Goal: Transaction & Acquisition: Register for event/course

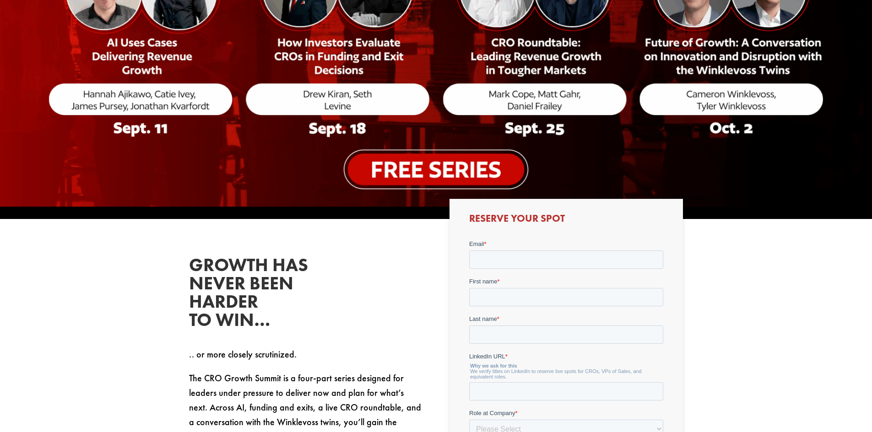
scroll to position [275, 0]
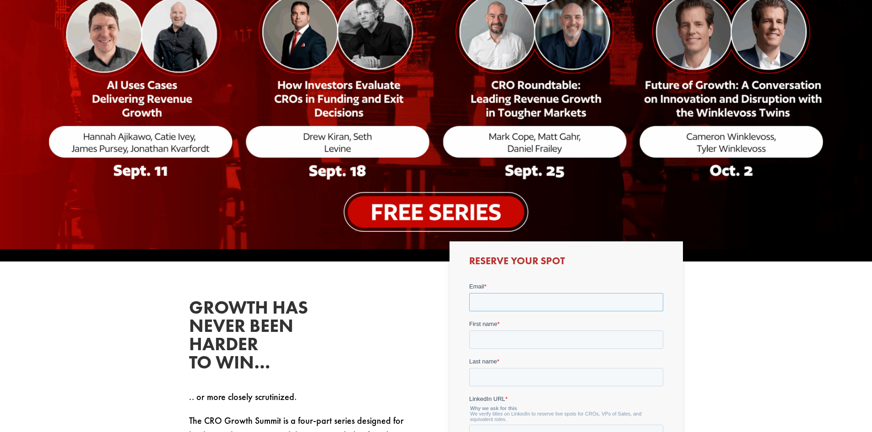
click at [533, 310] on input "Email *" at bounding box center [566, 302] width 194 height 18
type input "[PERSON_NAME][EMAIL_ADDRESS][DOMAIN_NAME]"
click at [529, 341] on input "First name *" at bounding box center [566, 339] width 194 height 18
type input "[PERSON_NAME]"
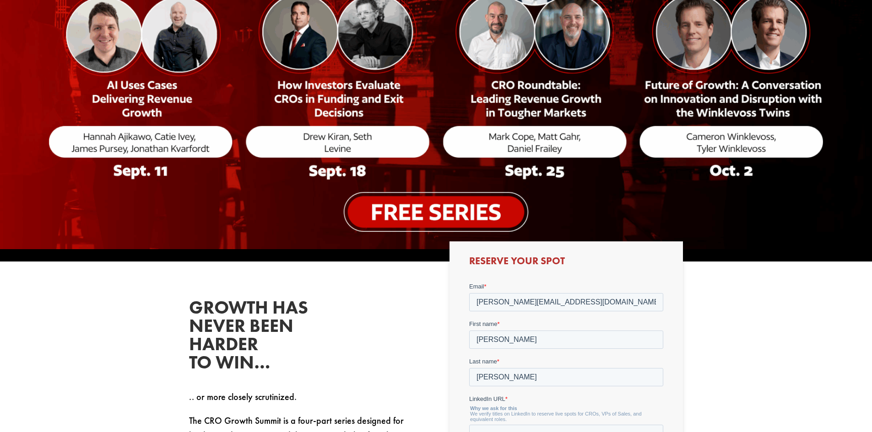
click at [380, 396] on p ".. or more closely scrutinized." at bounding box center [305, 402] width 233 height 24
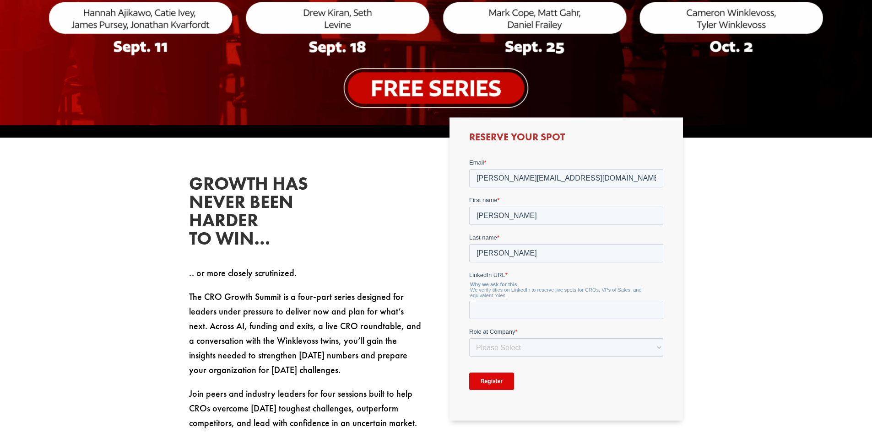
scroll to position [412, 0]
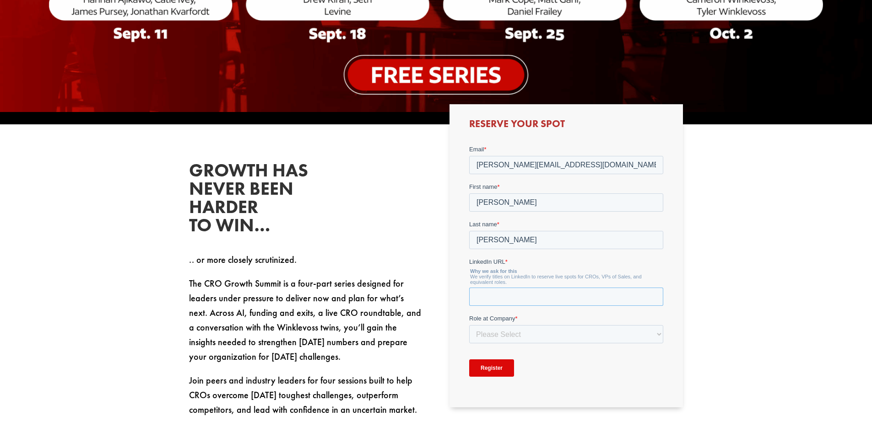
click at [515, 297] on input "LinkedIn URL *" at bounding box center [566, 296] width 194 height 18
paste input "[URL][DOMAIN_NAME]"
type input "[URL][DOMAIN_NAME]"
click at [556, 330] on select "Please Select C-Level (CRO, CSO, etc) Senior Leadership (VP of Sales, VP of Ena…" at bounding box center [566, 334] width 194 height 18
select select "C-Level (CRO, CSO, etc)"
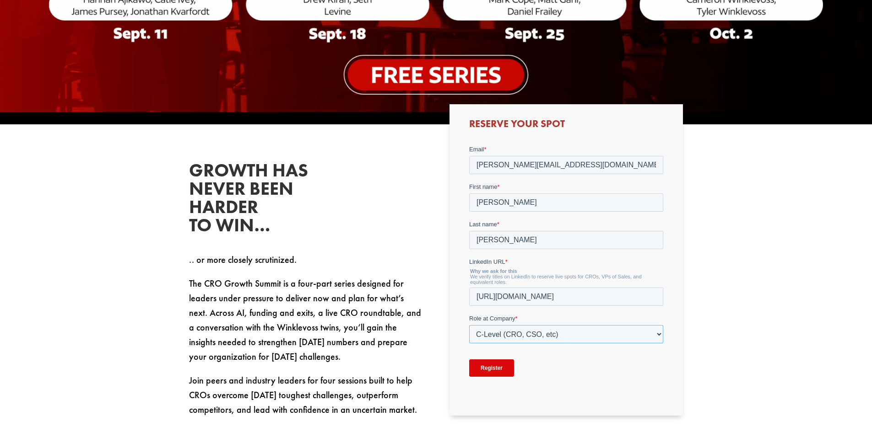
click at [469, 325] on select "Please Select C-Level (CRO, CSO, etc) Senior Leadership (VP of Sales, VP of Ena…" at bounding box center [566, 334] width 194 height 18
click at [509, 377] on select "Please Select Just Me 1-9 [PHONE_NUMBER] [PHONE_NUMBER]+" at bounding box center [566, 371] width 194 height 18
click at [541, 394] on form "Email * [PERSON_NAME][EMAIL_ADDRESS][DOMAIN_NAME] First name * [PERSON_NAME] La…" at bounding box center [566, 283] width 194 height 277
click at [538, 375] on select "Please Select Just Me 1-9 [PHONE_NUMBER] [PHONE_NUMBER]+" at bounding box center [566, 371] width 194 height 18
select select "1-9"
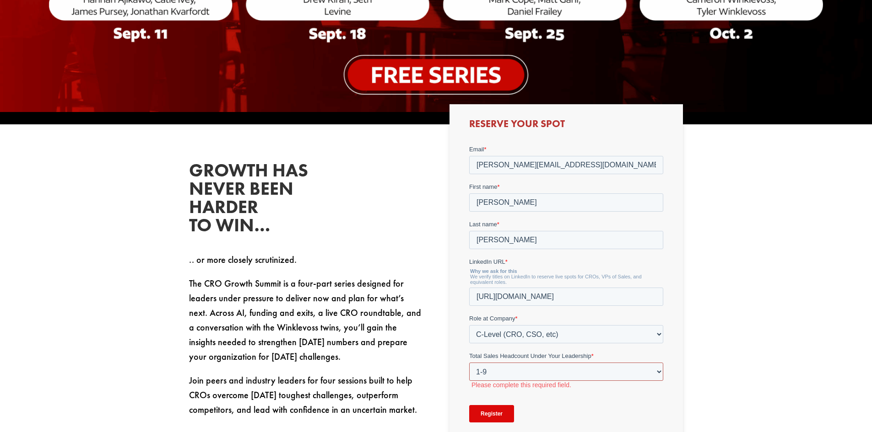
click at [469, 362] on select "Please Select Just Me 1-9 [PHONE_NUMBER] [PHONE_NUMBER]+" at bounding box center [566, 371] width 194 height 18
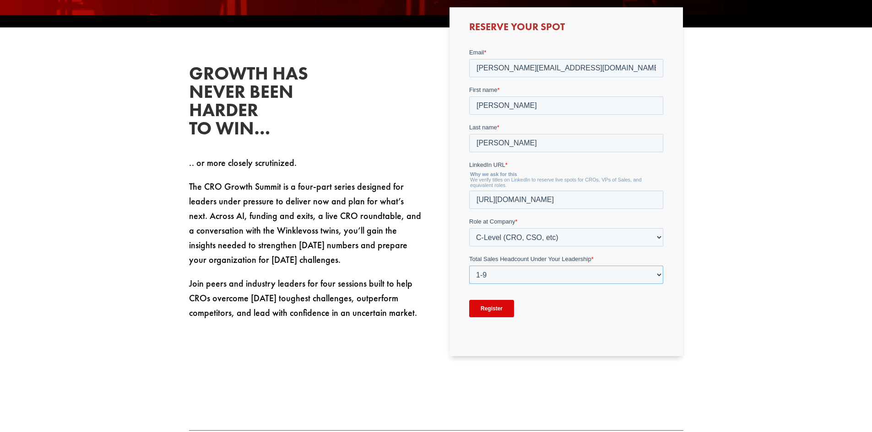
scroll to position [503, 0]
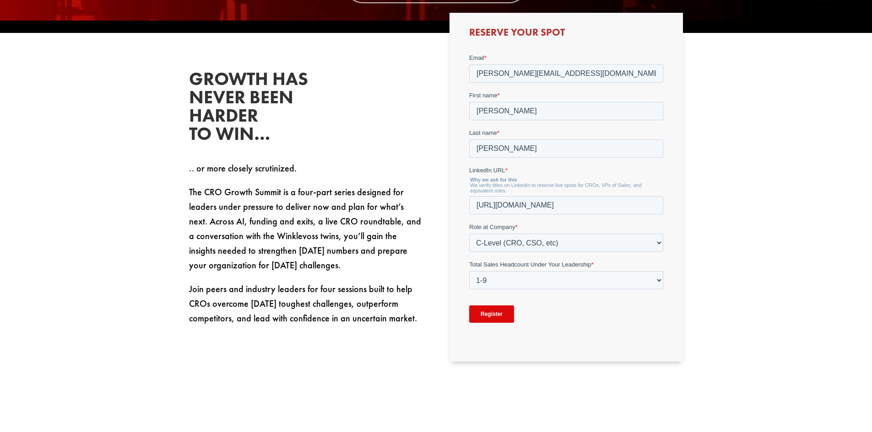
click at [486, 312] on input "Register" at bounding box center [491, 313] width 45 height 17
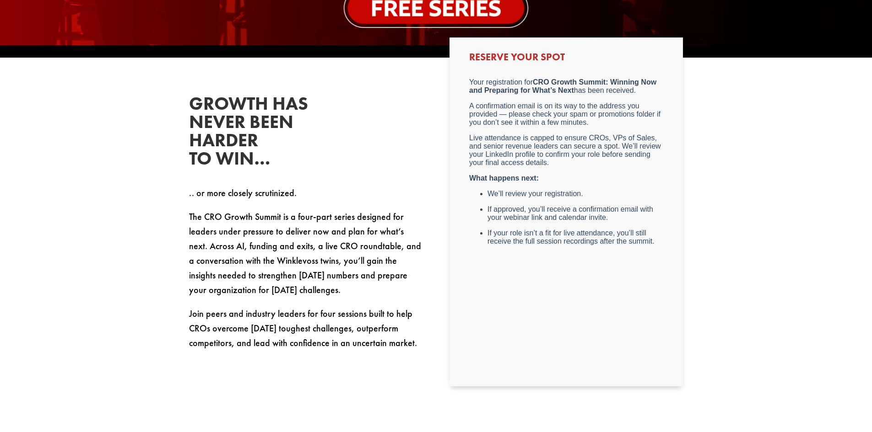
scroll to position [458, 0]
